Goal: Task Accomplishment & Management: Manage account settings

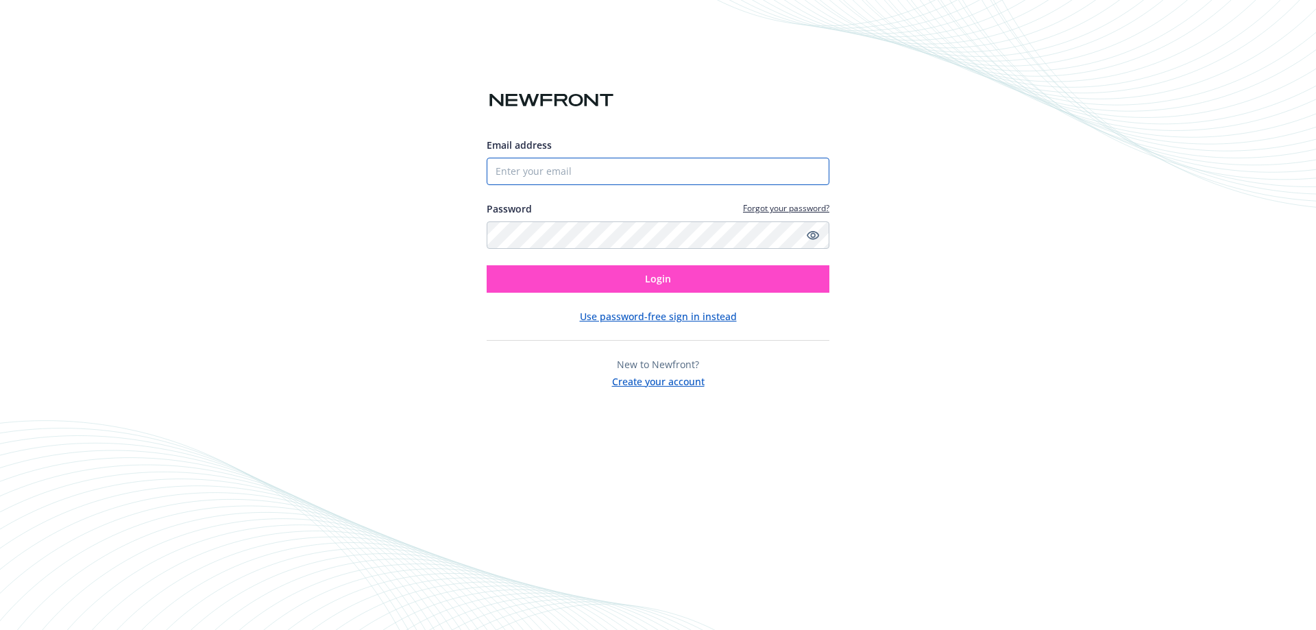
type input "[EMAIL_ADDRESS][DOMAIN_NAME]"
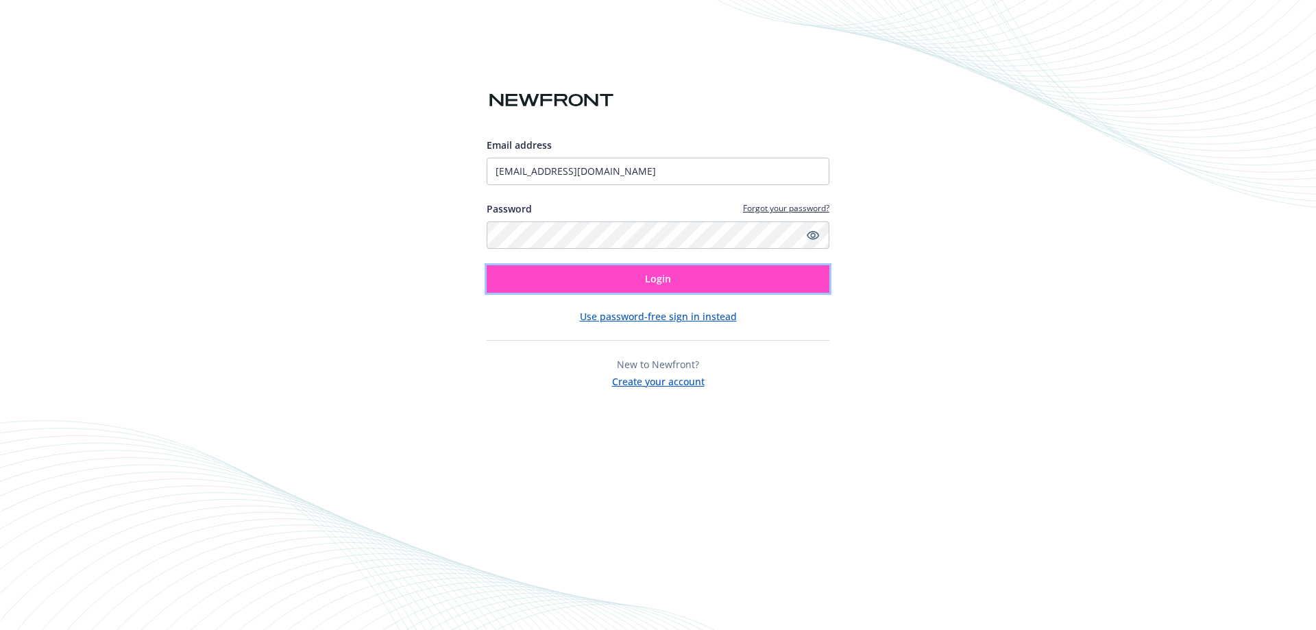
click at [690, 283] on button "Login" at bounding box center [658, 278] width 343 height 27
